Goal: Use online tool/utility: Utilize a website feature to perform a specific function

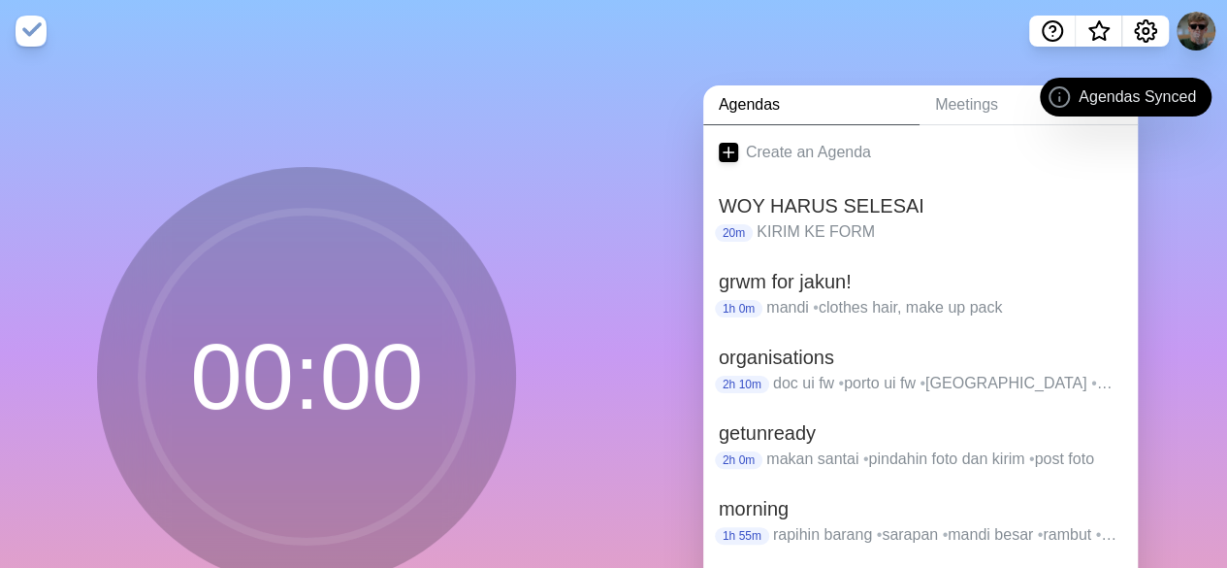
click at [827, 244] on div "WOY HARUS SELESAI 20m KIRIM KE FORM" at bounding box center [920, 217] width 435 height 76
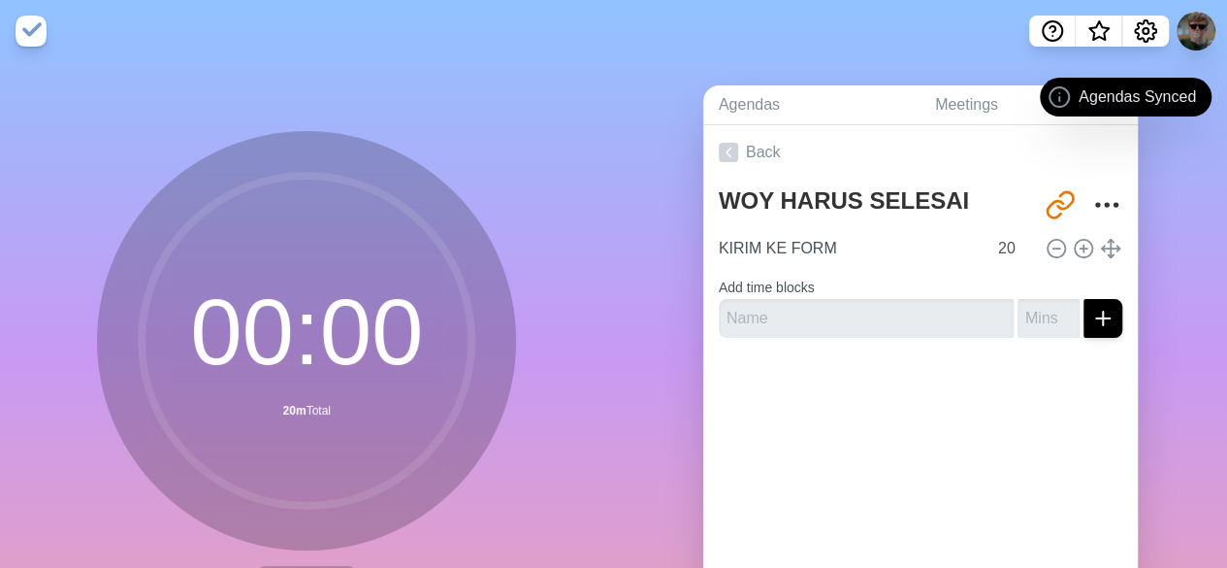
click at [827, 244] on input "KIRIM KE FORM" at bounding box center [849, 248] width 276 height 39
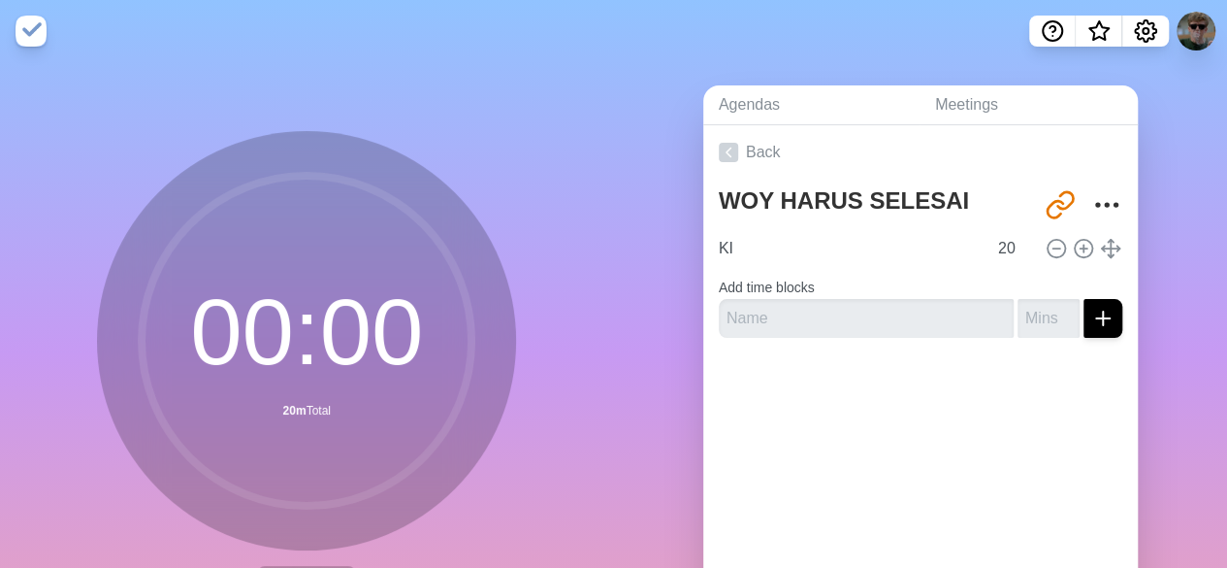
type input "K"
type input "D"
type input "S"
type input "BIO SENDIRI digital"
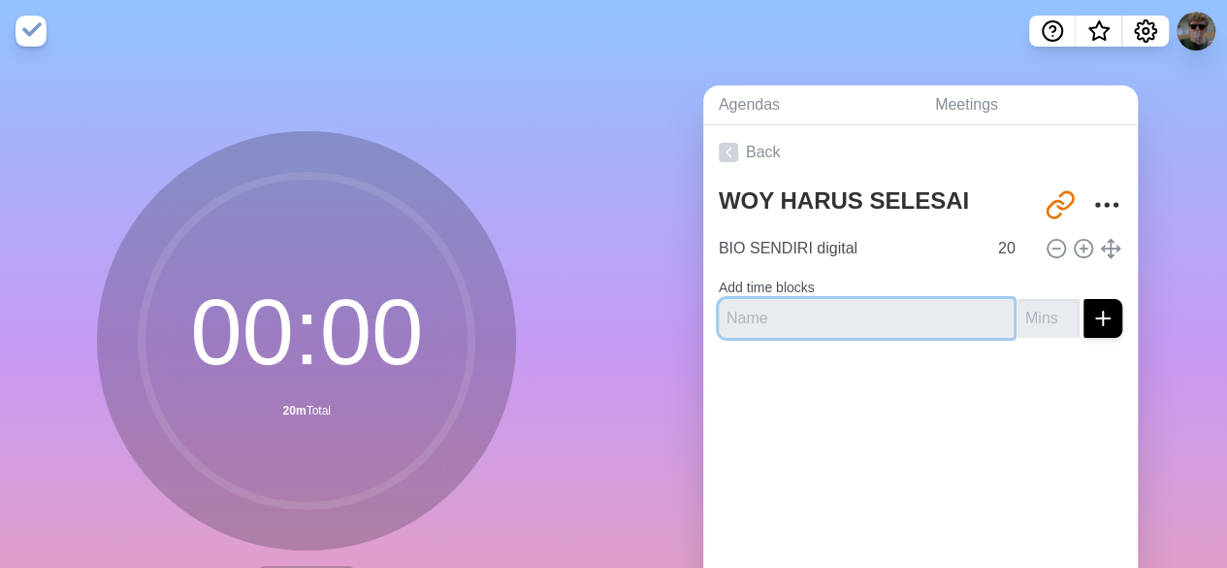
click at [881, 318] on input "text" at bounding box center [866, 318] width 295 height 39
type input "BIO SENDIRI tulis tangan"
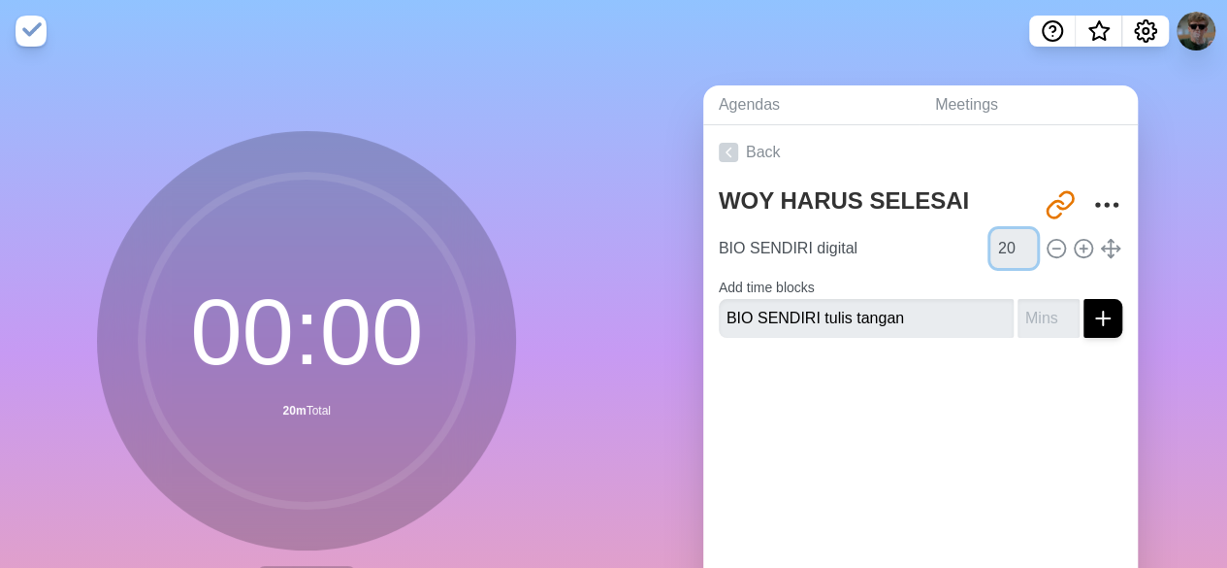
click at [990, 244] on input "20" at bounding box center [1013, 248] width 47 height 39
type input "30"
click at [1019, 320] on input "number" at bounding box center [1049, 318] width 62 height 39
type input "30"
click at [976, 510] on div "Back WOY HARUS SELESAI [URL][DOMAIN_NAME] BIO SENDIRI digital 30 Add time block…" at bounding box center [920, 396] width 435 height 542
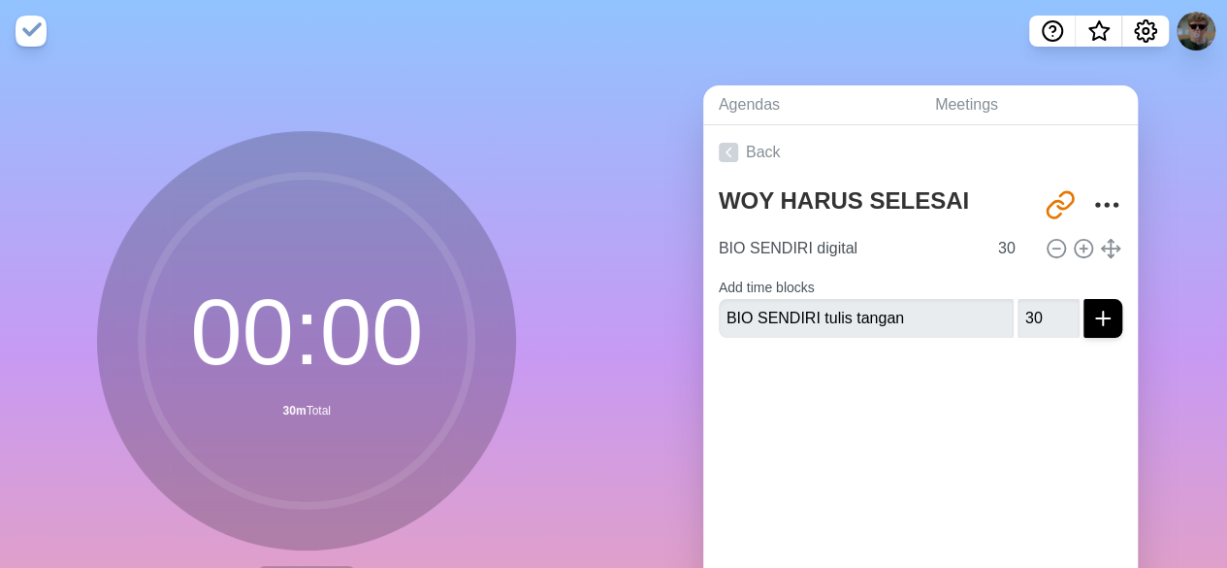
scroll to position [153, 0]
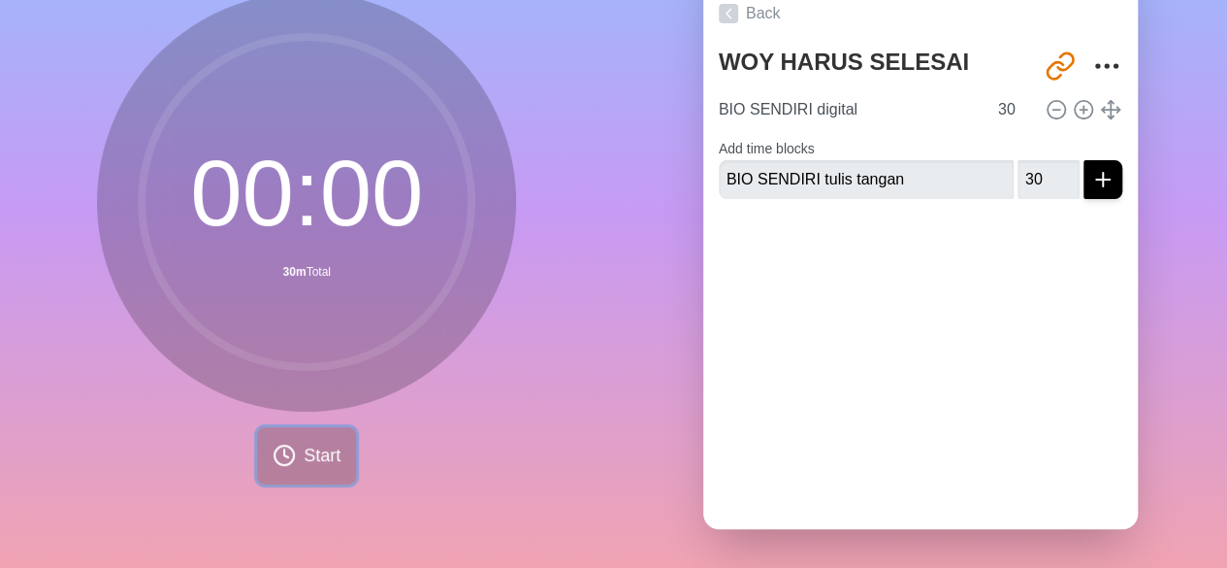
click at [308, 454] on button "Start" at bounding box center [306, 455] width 99 height 57
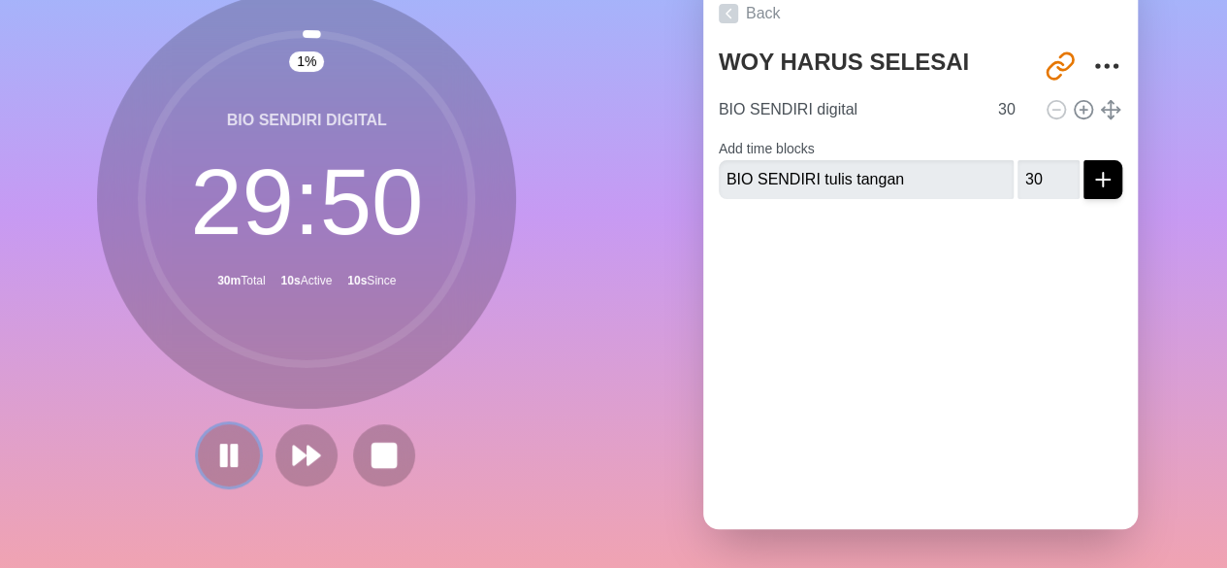
click at [222, 439] on icon at bounding box center [228, 454] width 31 height 31
click at [240, 424] on button at bounding box center [229, 455] width 62 height 62
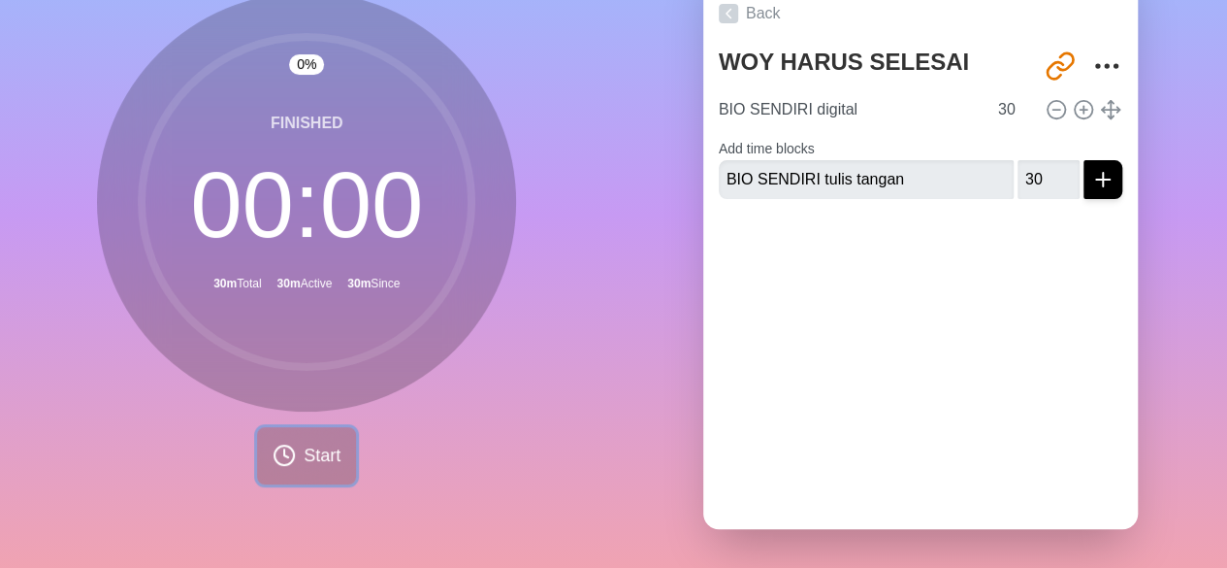
click at [310, 427] on button "Start" at bounding box center [306, 455] width 99 height 57
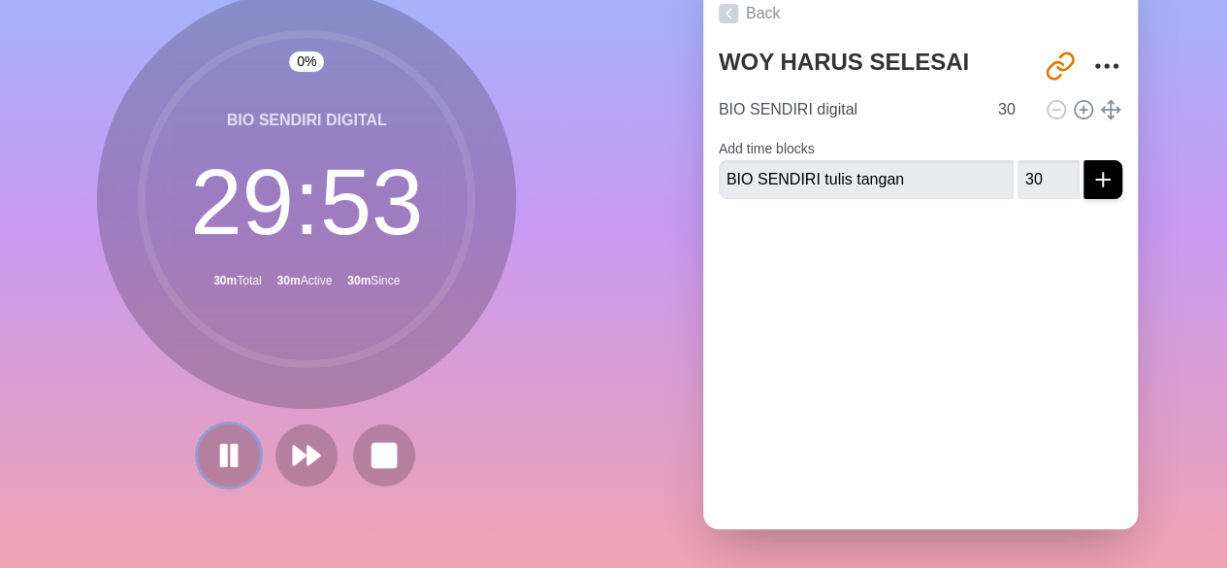
click at [232, 444] on rect at bounding box center [234, 454] width 5 height 20
click at [369, 439] on icon at bounding box center [384, 454] width 31 height 31
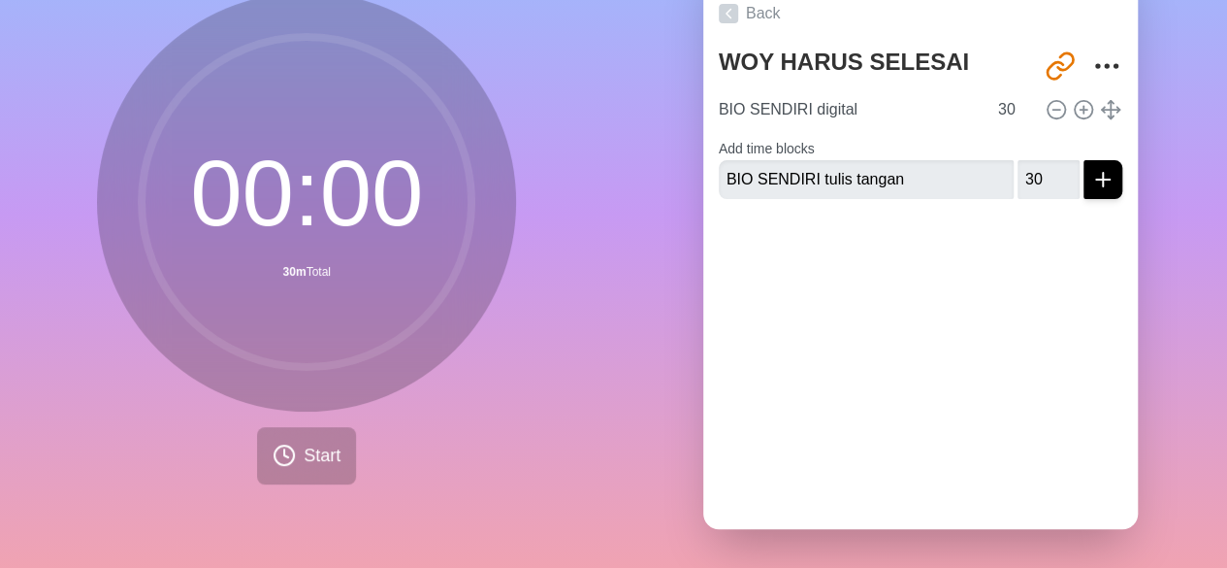
scroll to position [153, 0]
click at [990, 90] on input "30" at bounding box center [1013, 109] width 47 height 39
type input "0"
type input "15"
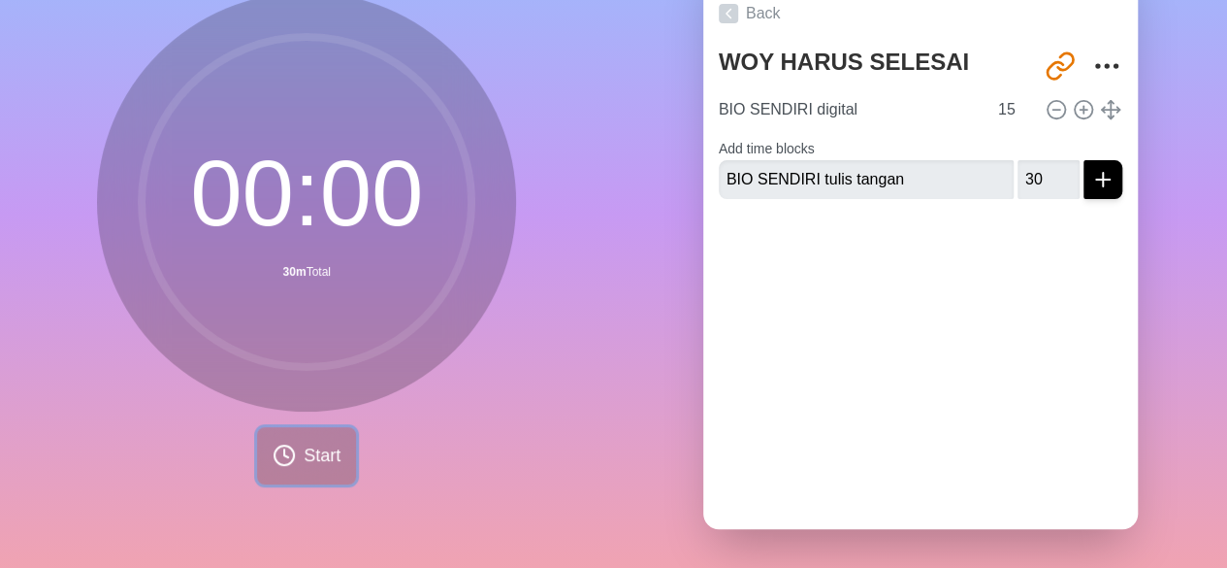
click at [337, 450] on button "Start" at bounding box center [306, 455] width 99 height 57
